Goal: Navigation & Orientation: Find specific page/section

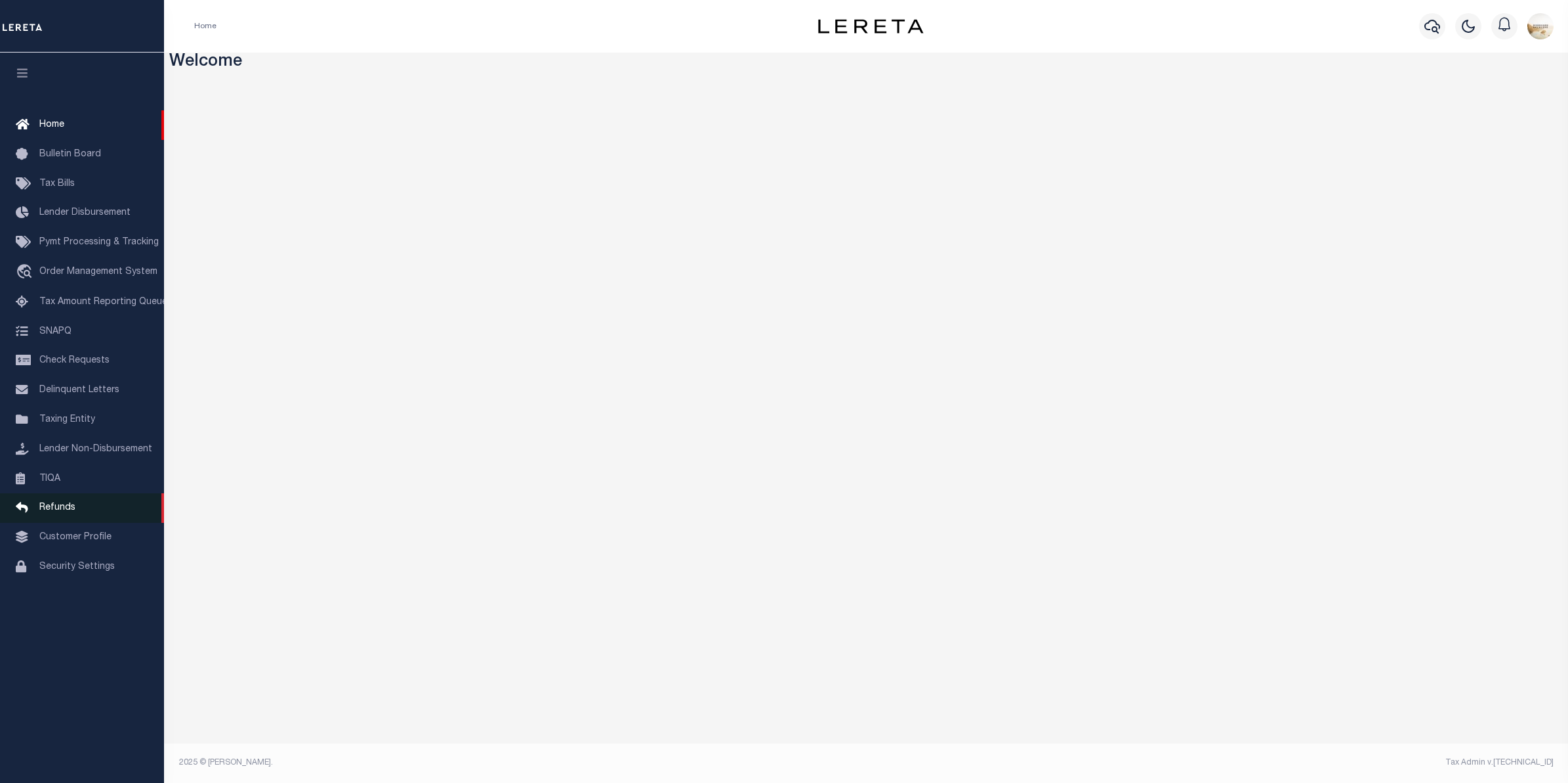
click at [70, 512] on span "Refunds" at bounding box center [57, 507] width 36 height 9
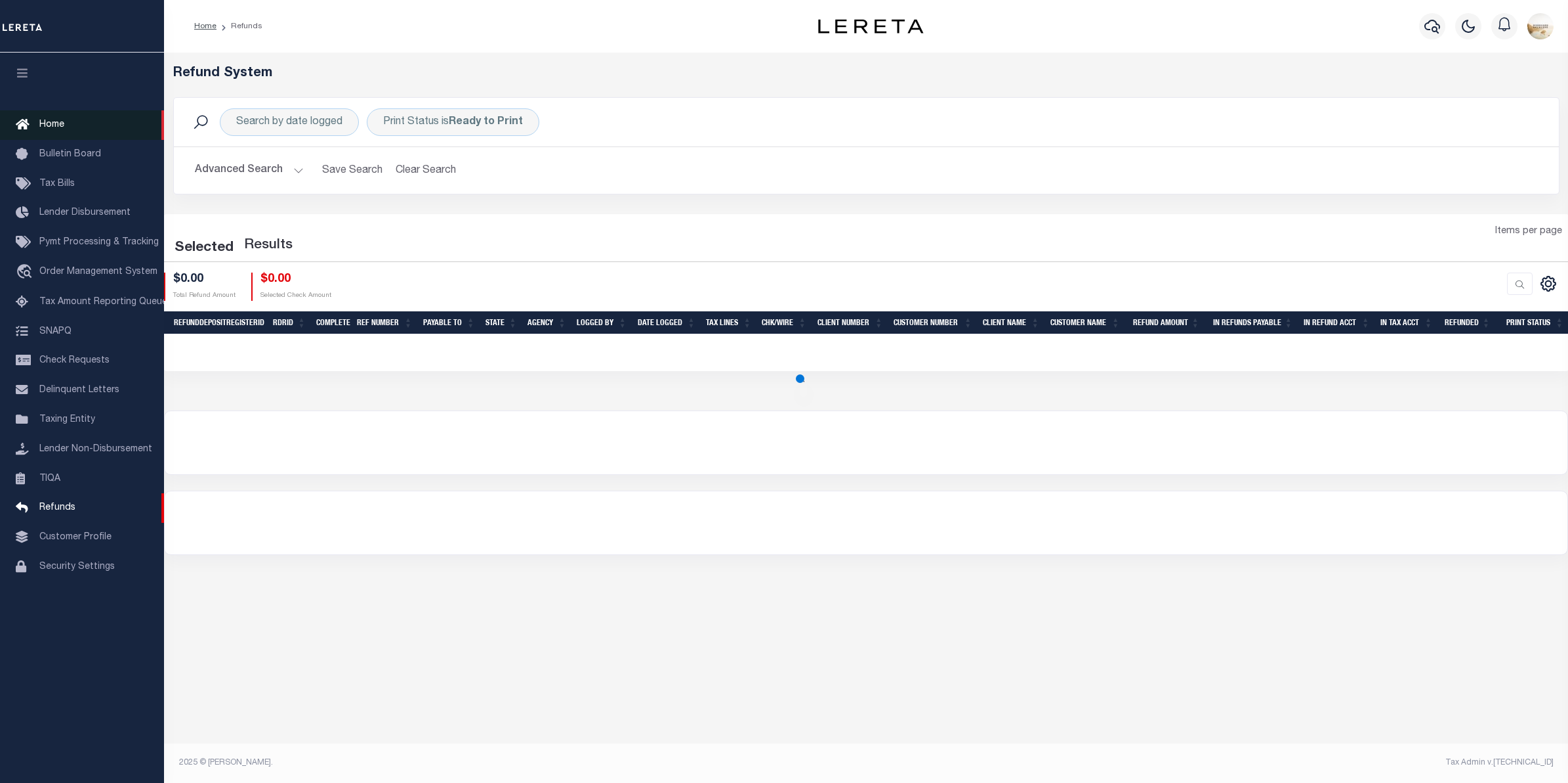
click at [70, 129] on link "Home" at bounding box center [82, 125] width 164 height 30
